Goal: Check status

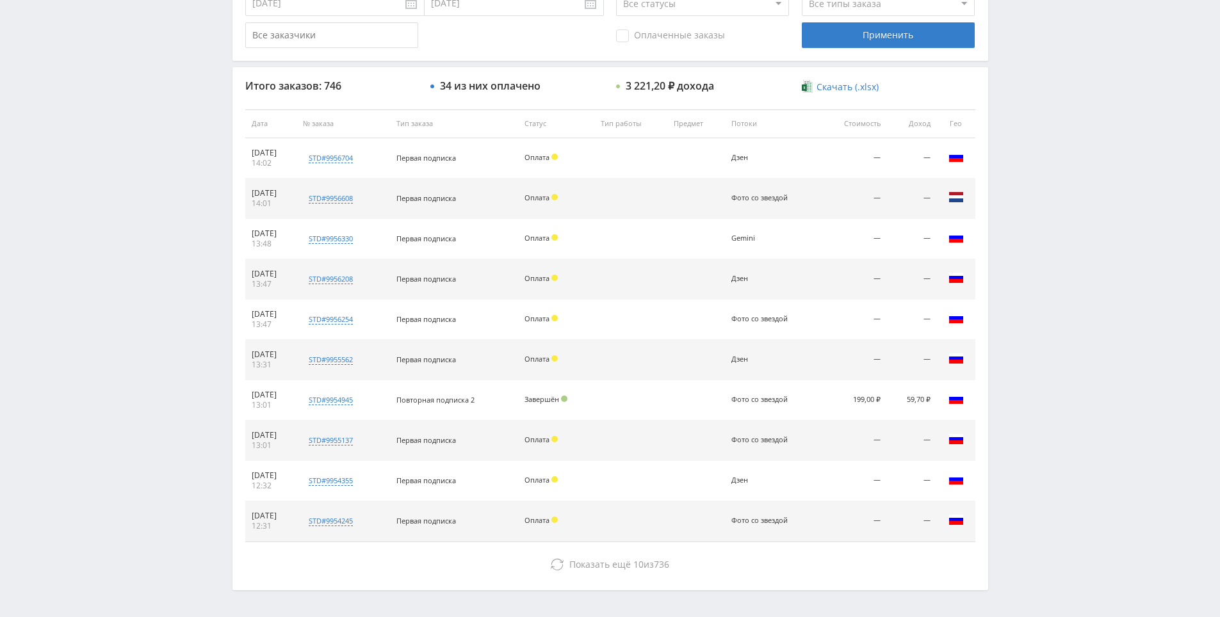
drag, startPoint x: 1022, startPoint y: 380, endPoint x: 1014, endPoint y: 338, distance: 42.4
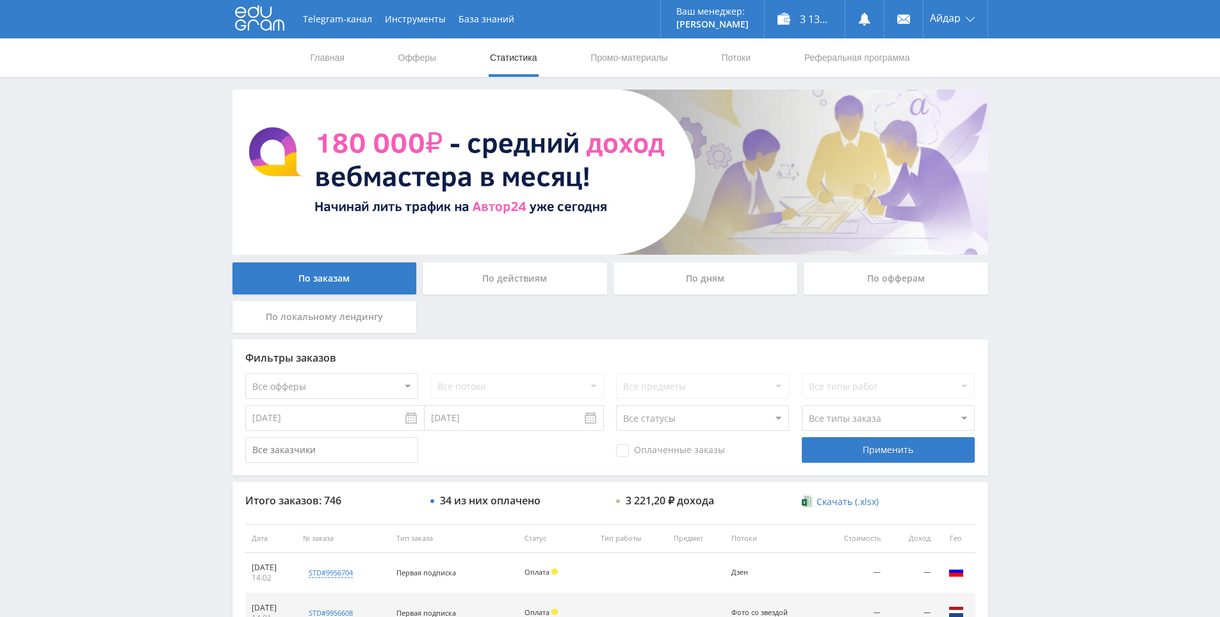
drag, startPoint x: 1010, startPoint y: 361, endPoint x: 906, endPoint y: 183, distance: 206.0
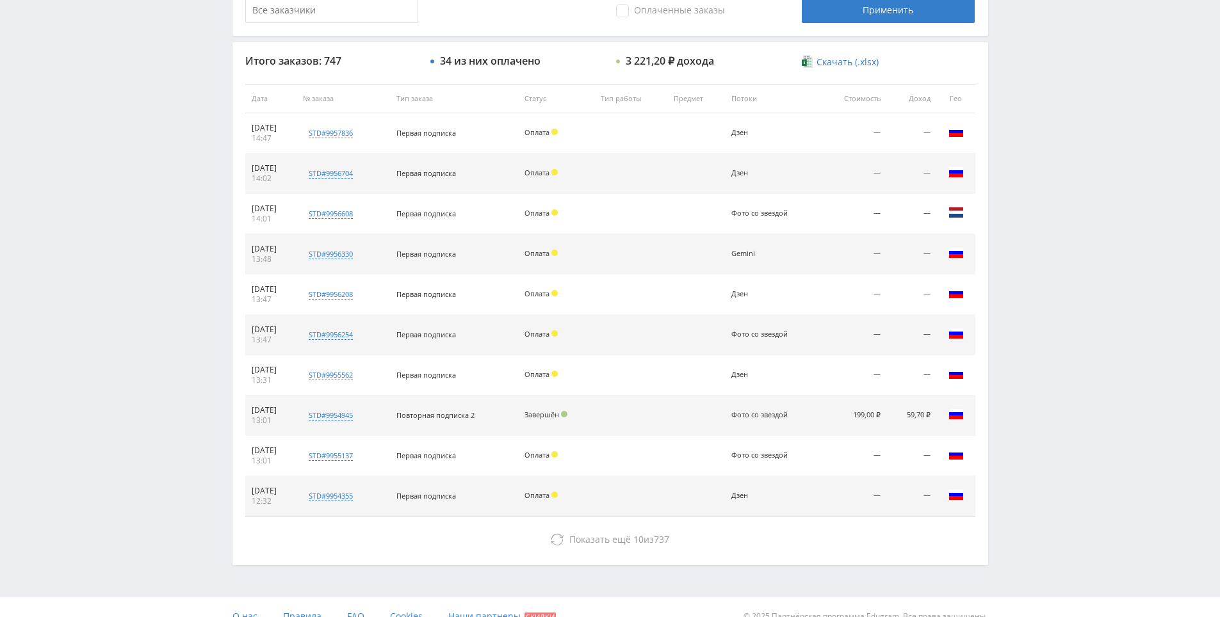
scroll to position [458, 0]
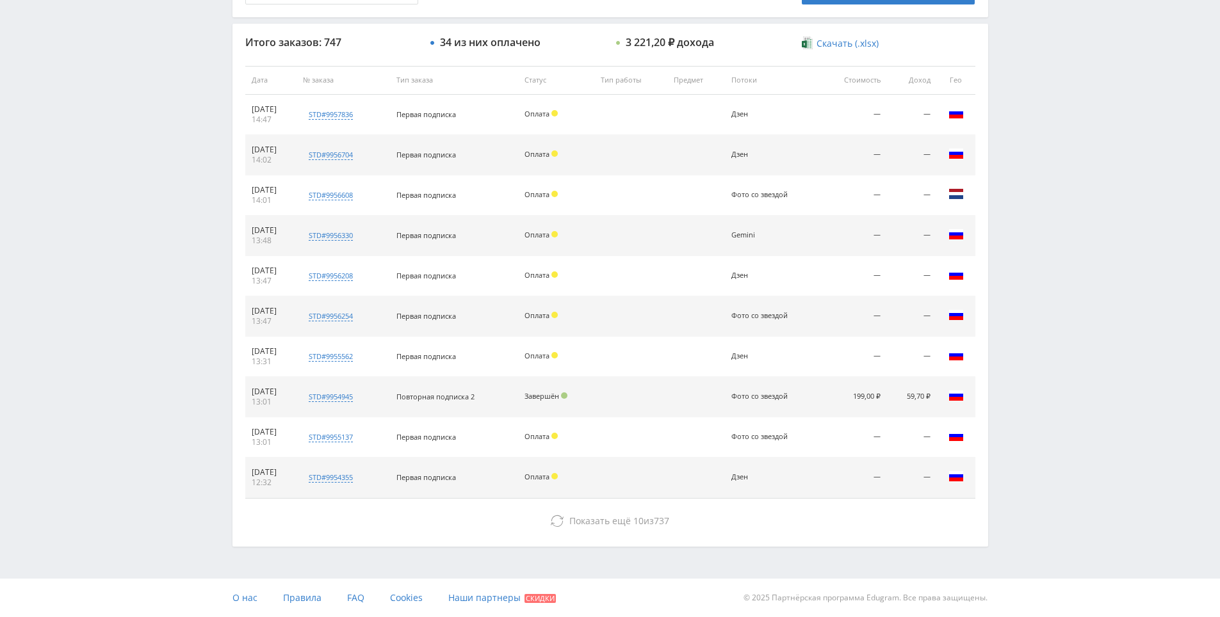
drag, startPoint x: 628, startPoint y: 338, endPoint x: 628, endPoint y: 250, distance: 87.7
click at [628, 250] on td at bounding box center [630, 236] width 72 height 40
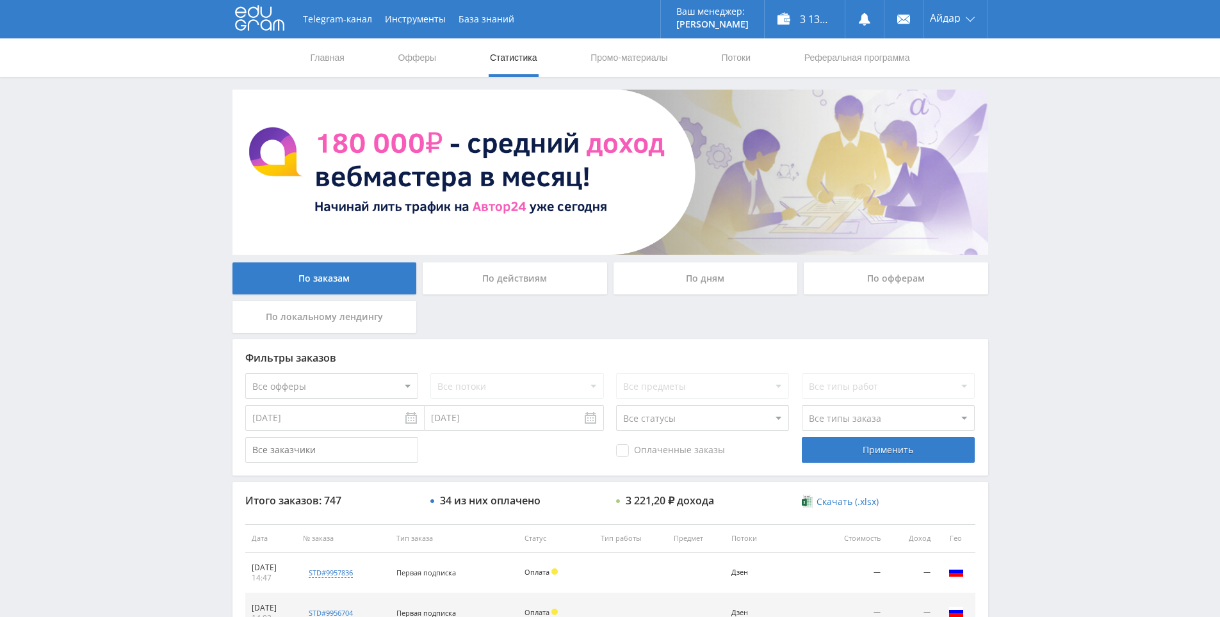
drag, startPoint x: 759, startPoint y: 326, endPoint x: 718, endPoint y: 308, distance: 44.7
click at [718, 308] on div "По заказам По действиям По дням По офферам По локальному лендингу" at bounding box center [610, 300] width 762 height 77
click at [688, 307] on div "По заказам По действиям По дням По офферам По локальному лендингу" at bounding box center [610, 300] width 762 height 77
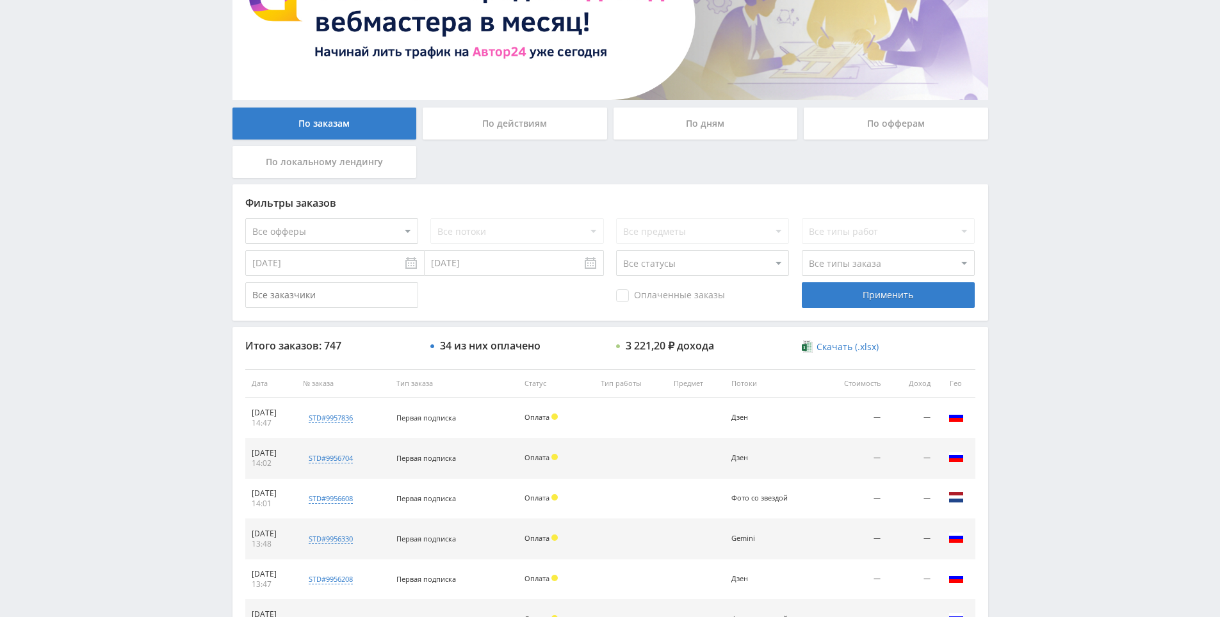
drag, startPoint x: 1049, startPoint y: 432, endPoint x: 1040, endPoint y: 492, distance: 60.8
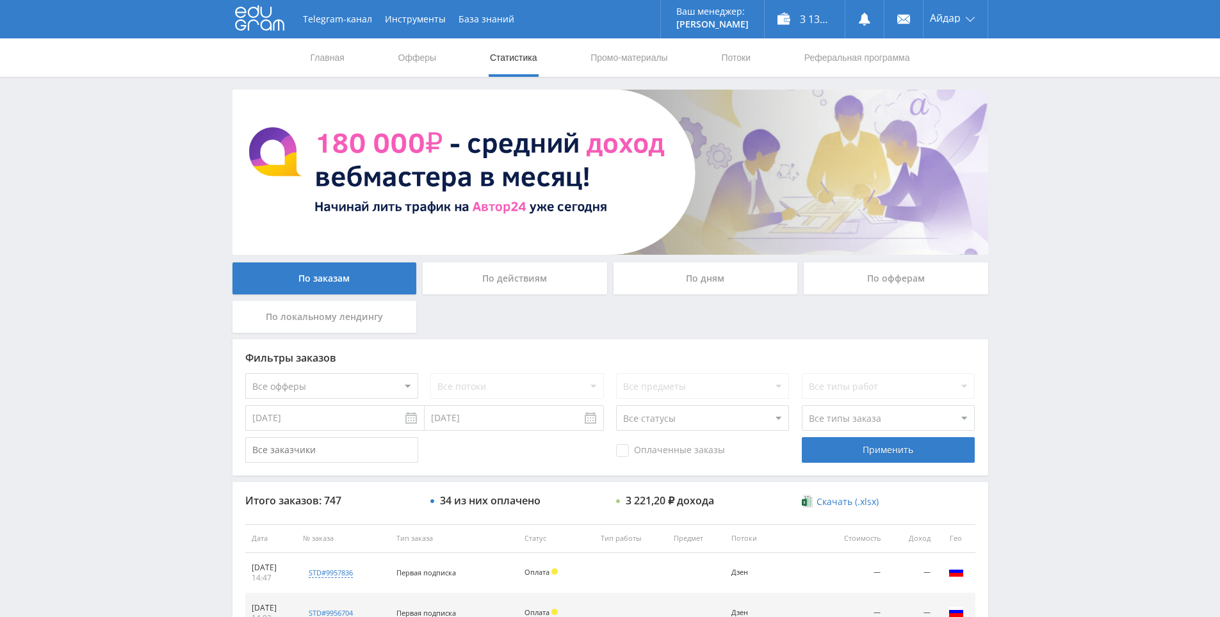
drag, startPoint x: 1040, startPoint y: 492, endPoint x: 1081, endPoint y: 507, distance: 44.1
